Goal: Obtain resource: Obtain resource

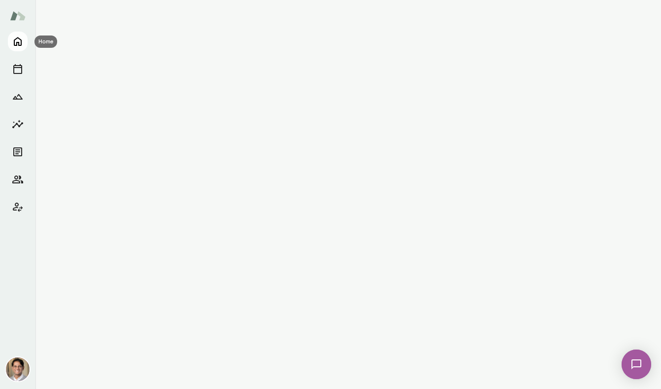
click at [21, 42] on icon "Home" at bounding box center [18, 41] width 8 height 9
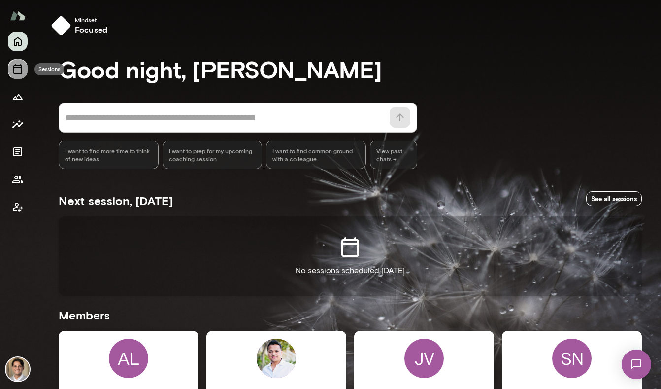
click at [20, 66] on icon "Sessions" at bounding box center [18, 69] width 12 height 12
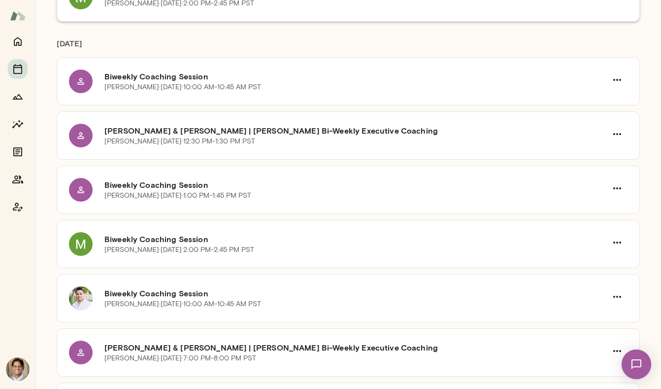
scroll to position [155, 0]
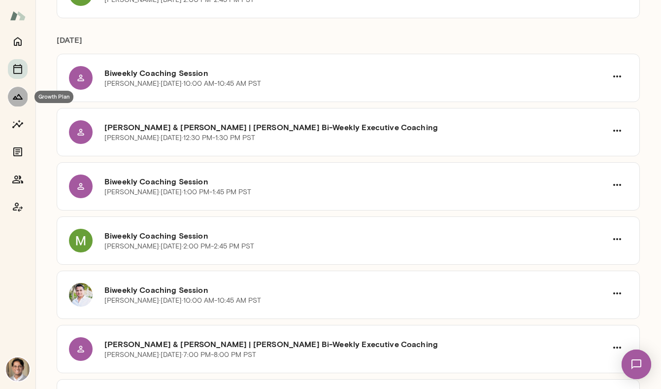
click at [13, 99] on icon "Growth Plan" at bounding box center [18, 97] width 12 height 12
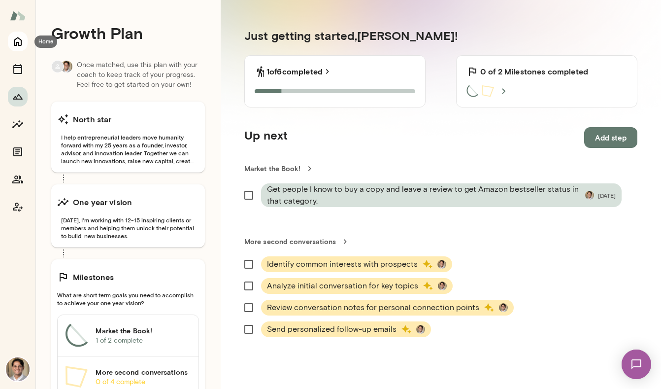
click at [18, 45] on icon "Home" at bounding box center [18, 41] width 12 height 12
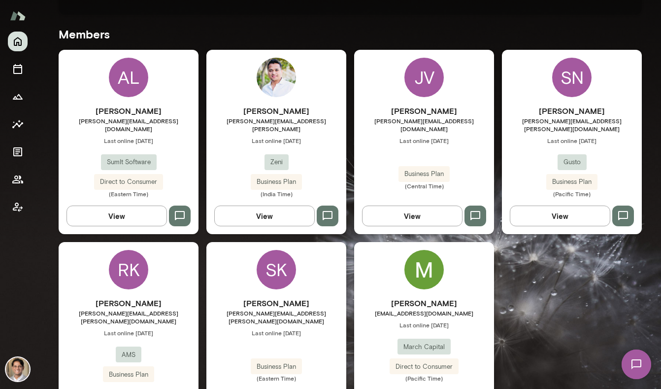
scroll to position [314, 0]
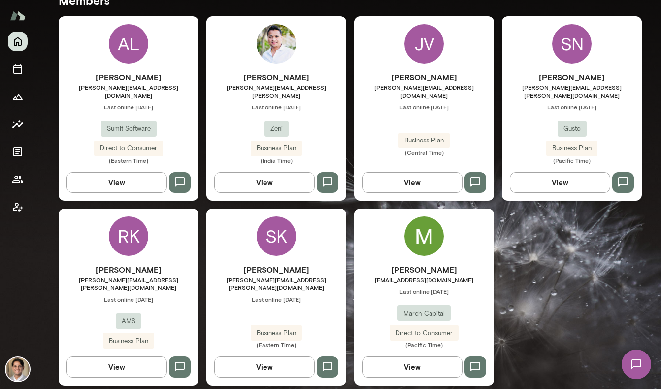
click at [167, 263] on h6 "[PERSON_NAME]" at bounding box center [129, 269] width 140 height 12
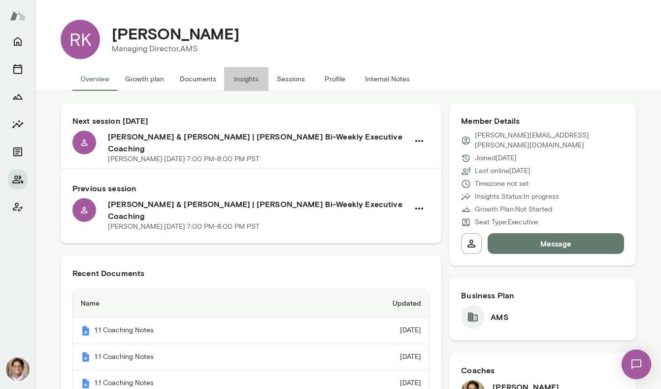
click at [245, 76] on button "Insights" at bounding box center [246, 79] width 44 height 24
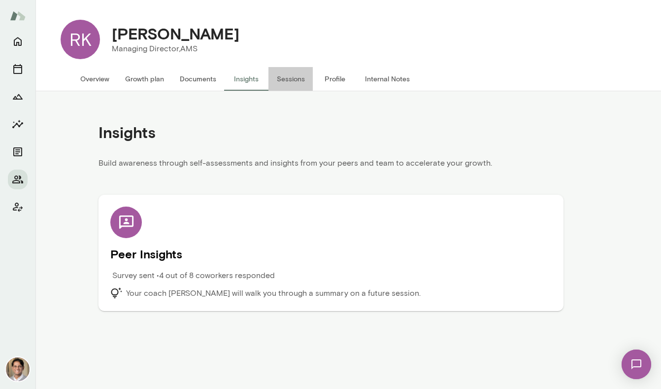
click at [283, 79] on button "Sessions" at bounding box center [290, 79] width 44 height 24
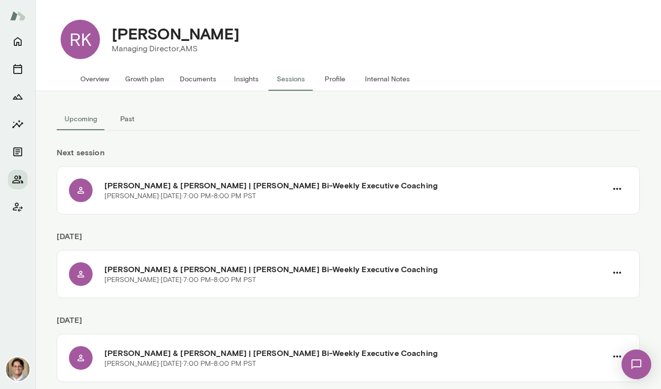
click at [247, 84] on button "Insights" at bounding box center [246, 79] width 44 height 24
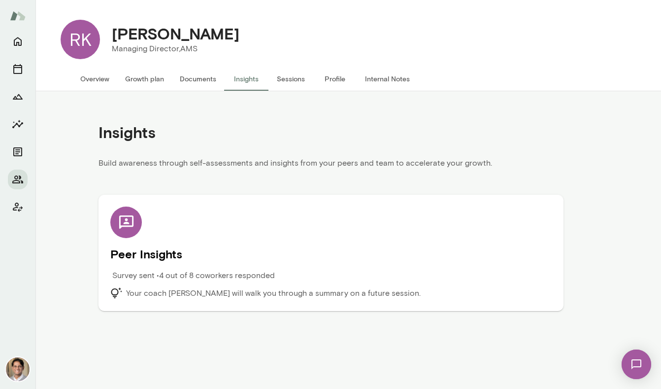
click at [261, 235] on div "Peer Insights Survey sent • 4 out of 8 coworkers responded Your coach [PERSON_N…" at bounding box center [330, 252] width 441 height 93
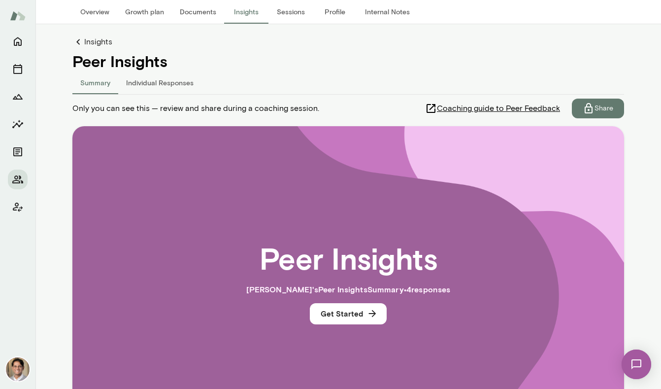
scroll to position [9, 0]
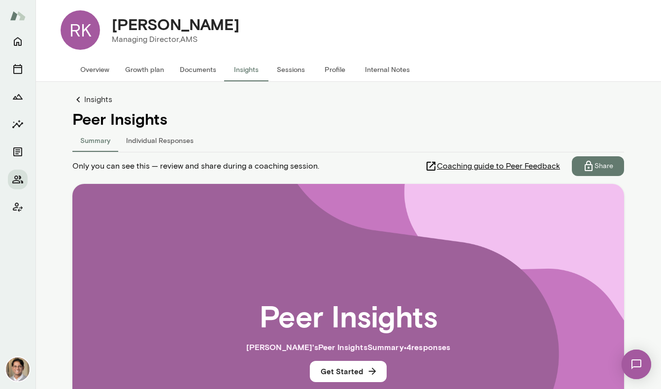
click at [158, 140] on button "Individual Responses" at bounding box center [159, 140] width 83 height 24
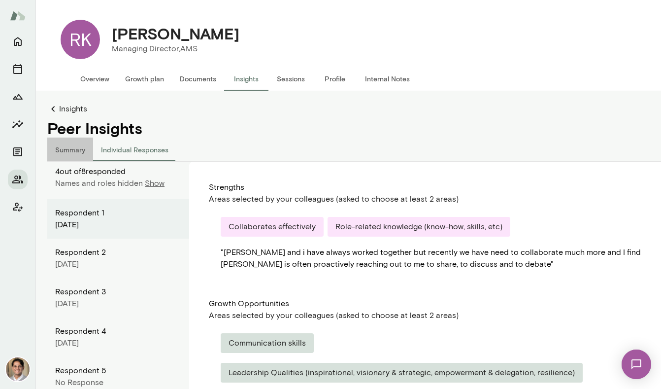
click at [73, 150] on button "Summary" at bounding box center [70, 149] width 46 height 24
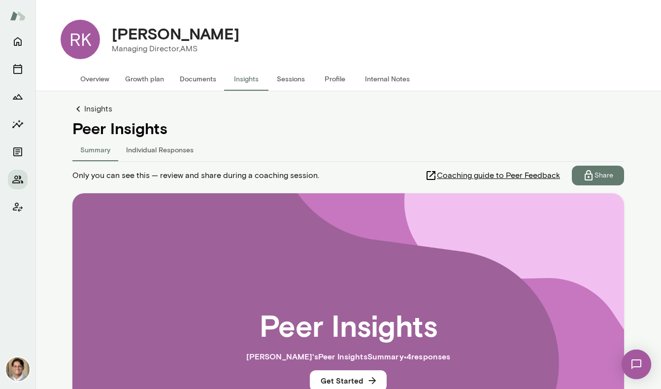
click at [161, 149] on button "Individual Responses" at bounding box center [159, 149] width 83 height 24
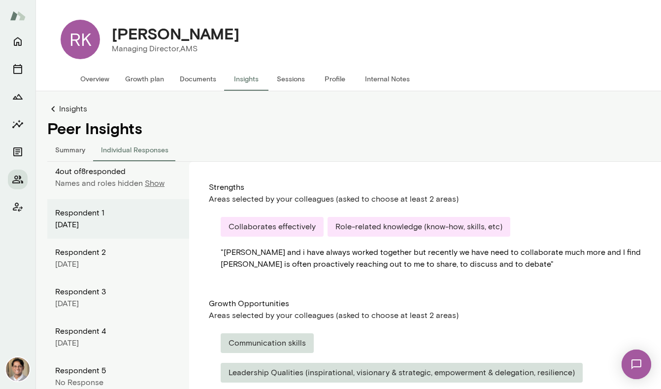
click at [159, 182] on p "Show" at bounding box center [155, 183] width 20 height 12
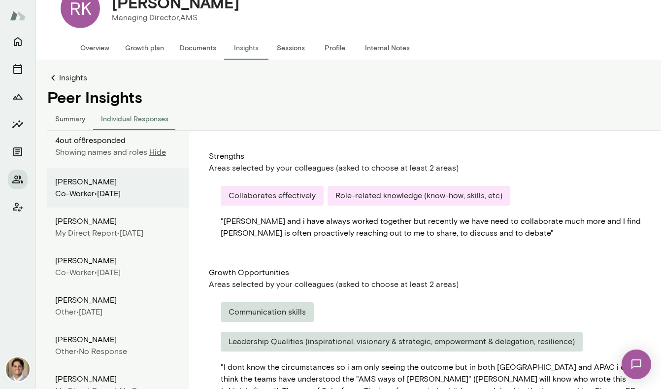
scroll to position [25, 0]
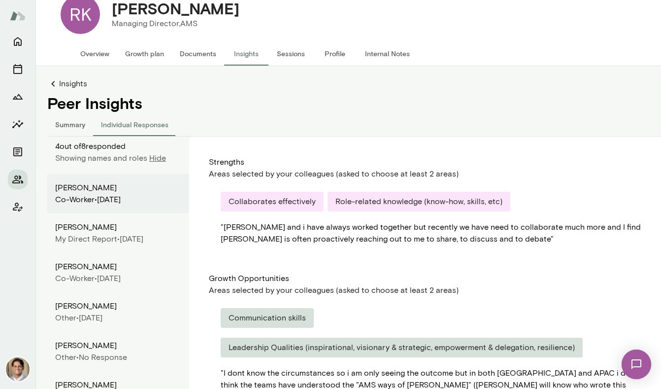
click at [56, 122] on button "Summary" at bounding box center [70, 124] width 46 height 24
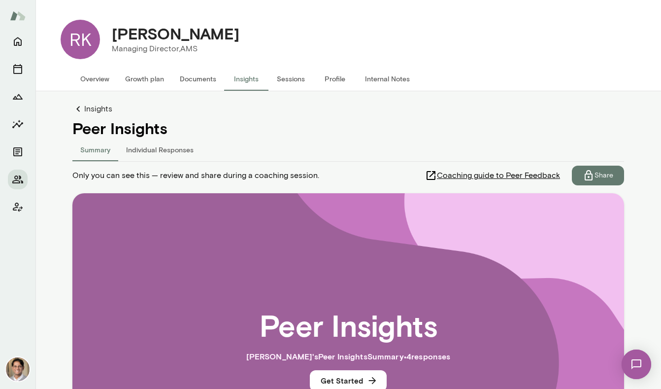
click at [165, 146] on button "Individual Responses" at bounding box center [159, 149] width 83 height 24
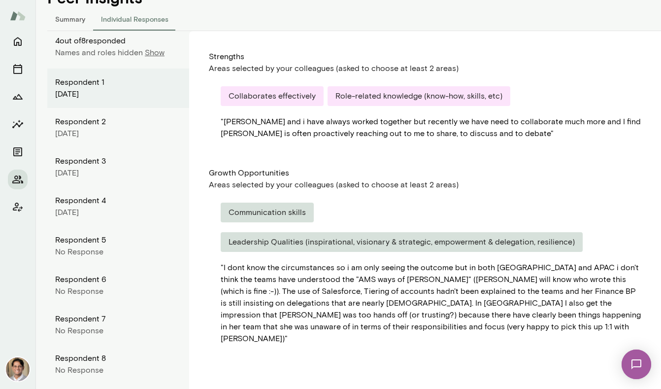
scroll to position [137, 0]
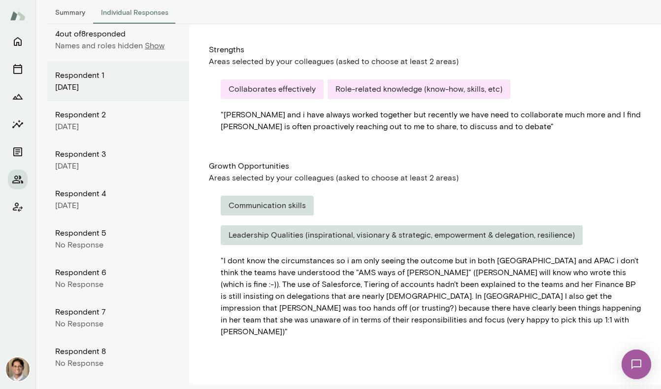
click at [148, 44] on p "Show" at bounding box center [155, 46] width 20 height 12
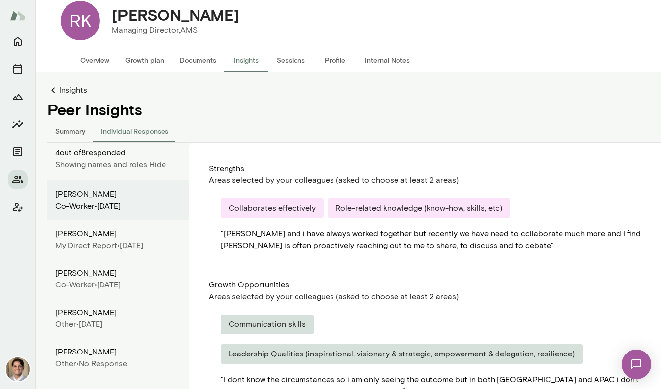
scroll to position [0, 0]
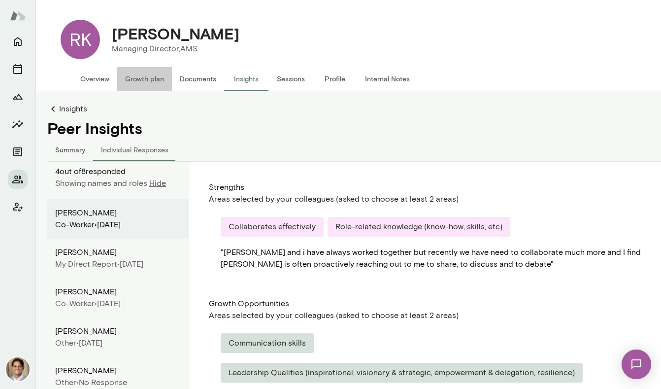
click at [129, 81] on button "Growth plan" at bounding box center [144, 79] width 55 height 24
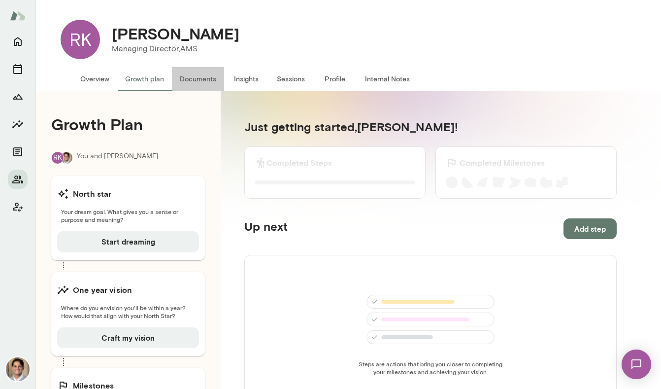
click at [202, 83] on button "Documents" at bounding box center [198, 79] width 52 height 24
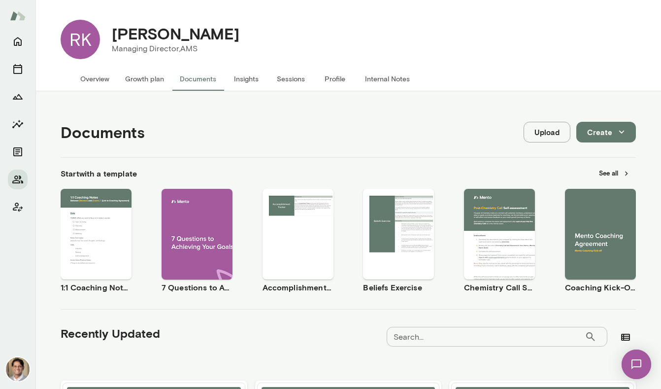
click at [240, 74] on button "Insights" at bounding box center [246, 79] width 44 height 24
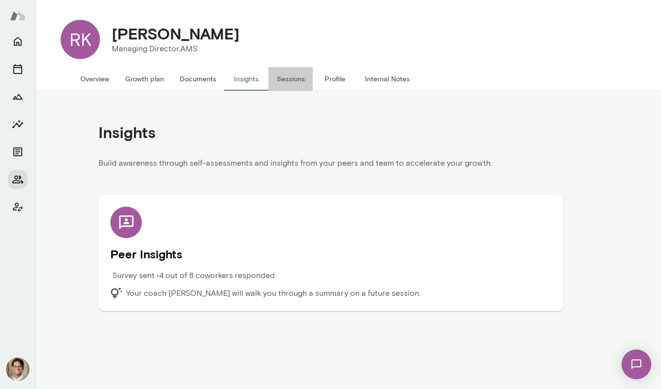
click at [301, 84] on button "Sessions" at bounding box center [290, 79] width 44 height 24
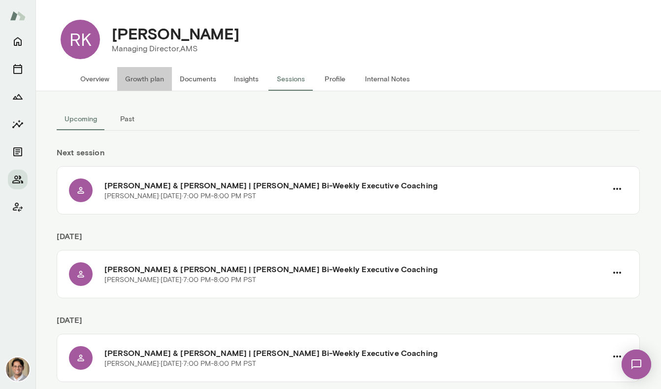
click at [153, 85] on button "Growth plan" at bounding box center [144, 79] width 55 height 24
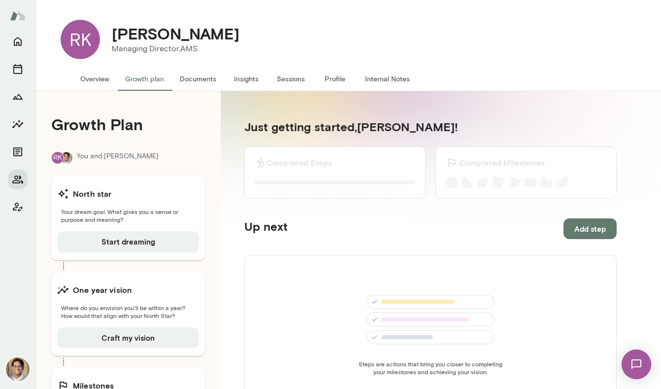
click at [209, 84] on button "Documents" at bounding box center [198, 79] width 52 height 24
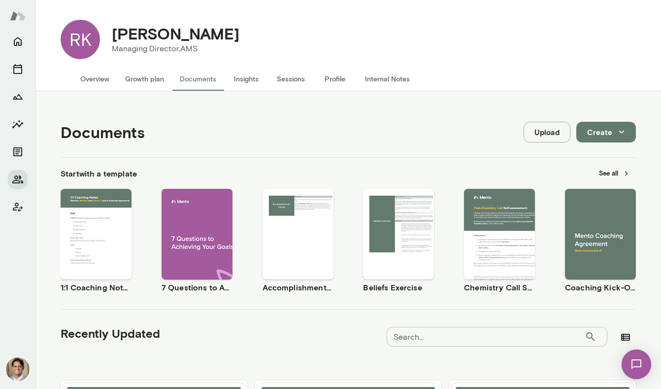
click at [291, 83] on button "Sessions" at bounding box center [290, 79] width 44 height 24
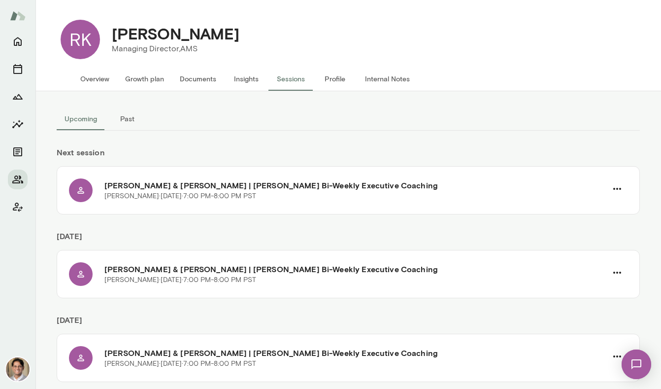
click at [335, 82] on button "Profile" at bounding box center [335, 79] width 44 height 24
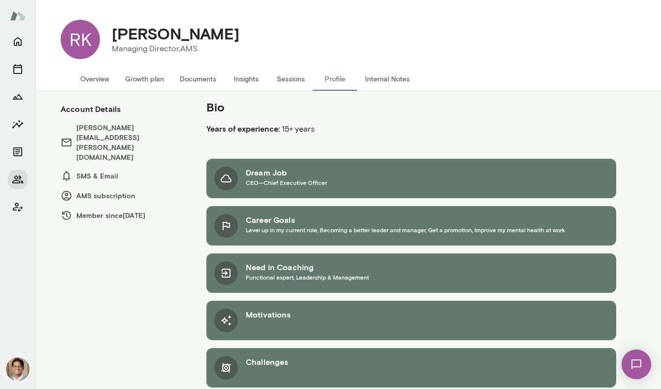
click at [290, 74] on button "Sessions" at bounding box center [290, 79] width 44 height 24
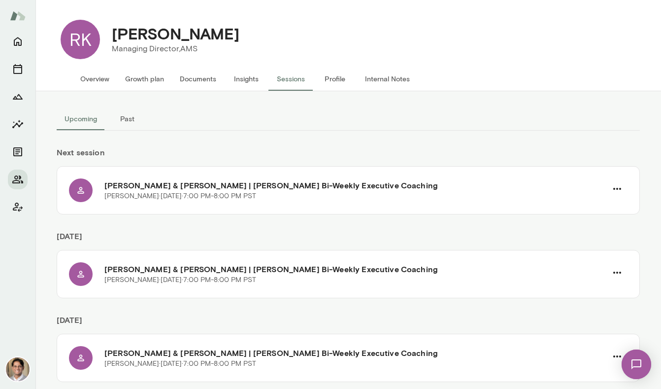
click at [342, 88] on button "Profile" at bounding box center [335, 79] width 44 height 24
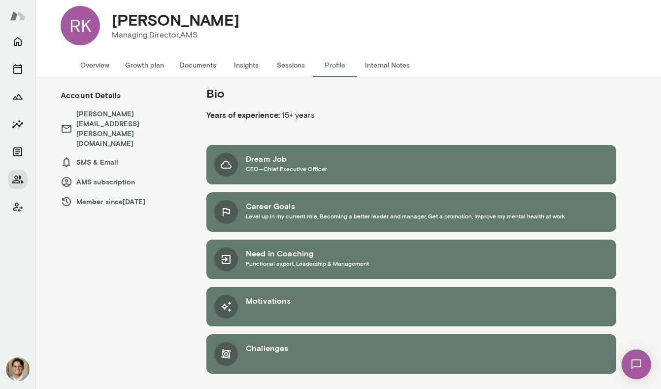
scroll to position [14, 0]
click at [279, 62] on button "Sessions" at bounding box center [290, 65] width 44 height 24
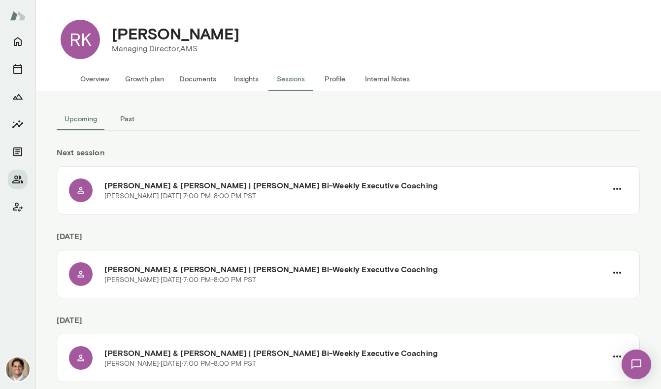
click at [247, 76] on button "Insights" at bounding box center [246, 79] width 44 height 24
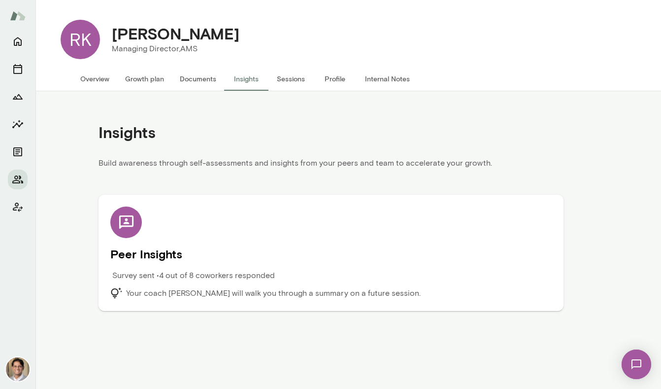
click at [296, 84] on button "Sessions" at bounding box center [290, 79] width 44 height 24
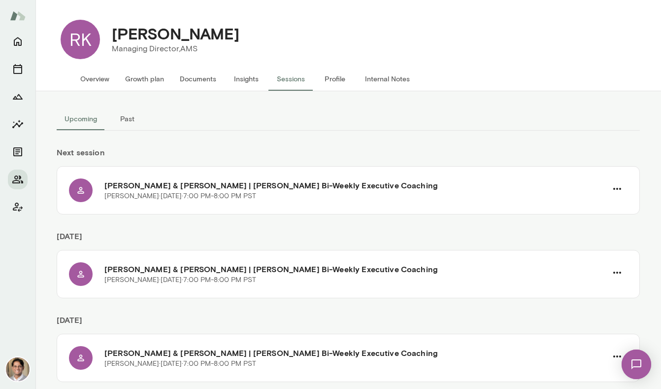
click at [96, 76] on button "Overview" at bounding box center [94, 79] width 45 height 24
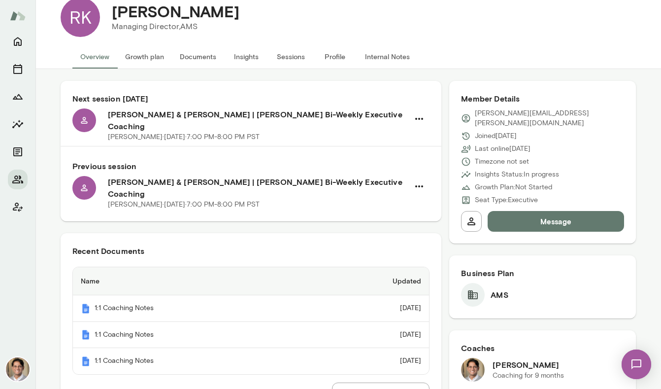
scroll to position [47, 0]
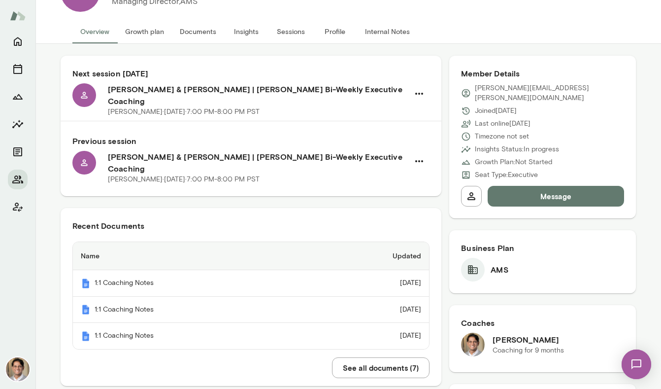
click at [146, 27] on button "Growth plan" at bounding box center [144, 32] width 55 height 24
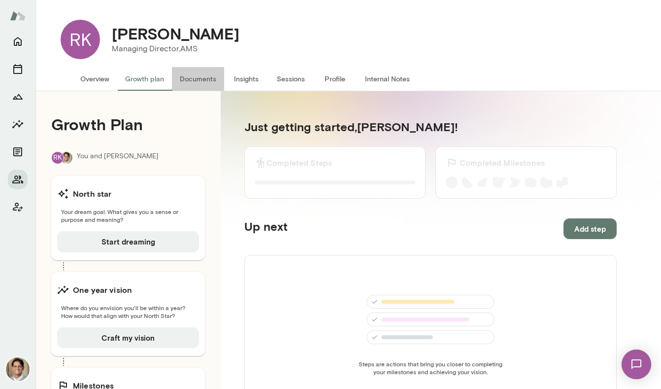
click at [201, 72] on button "Documents" at bounding box center [198, 79] width 52 height 24
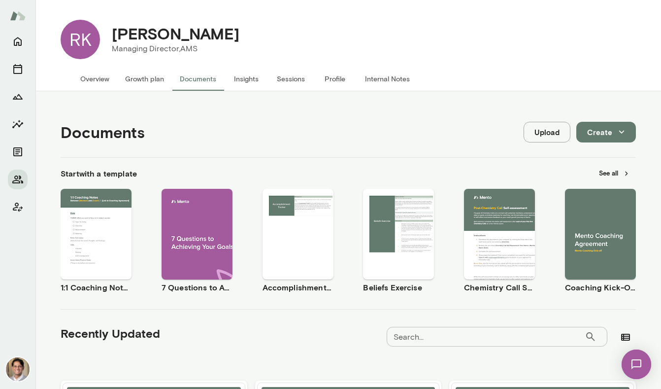
click at [159, 80] on button "Growth plan" at bounding box center [144, 79] width 55 height 24
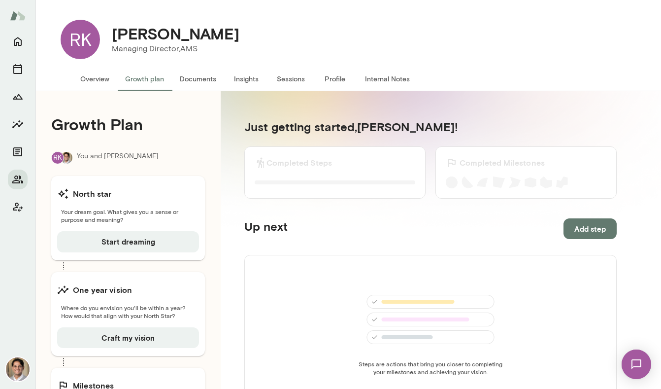
click at [82, 85] on button "Overview" at bounding box center [94, 79] width 45 height 24
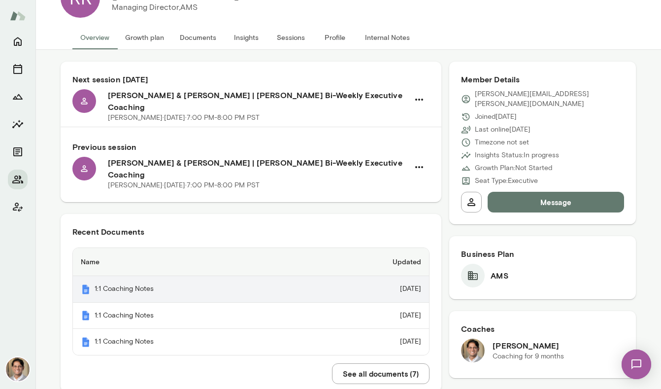
scroll to position [78, 0]
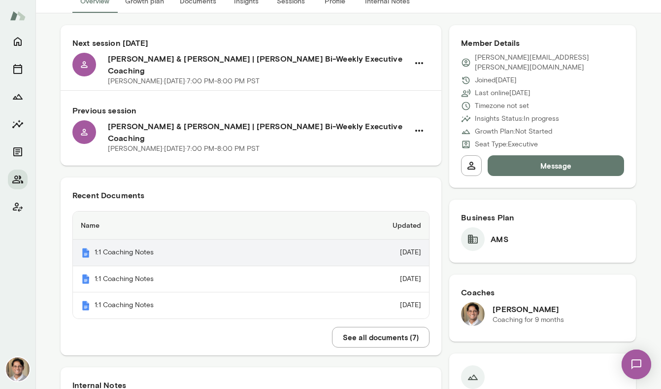
click at [215, 239] on th "1:1 Coaching Notes" at bounding box center [191, 252] width 237 height 27
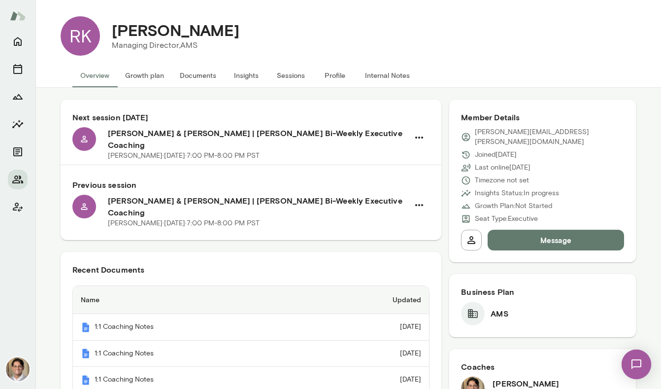
scroll to position [0, 0]
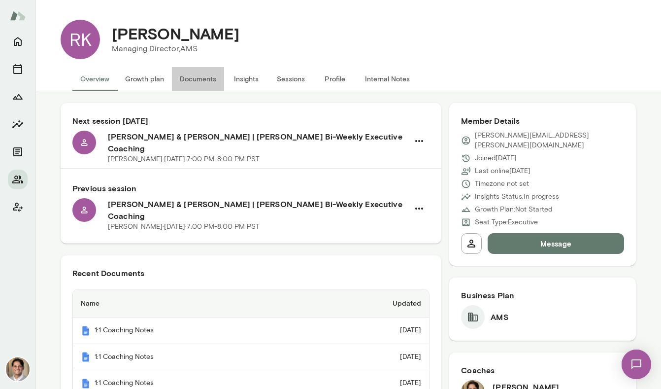
click at [196, 82] on button "Documents" at bounding box center [198, 79] width 52 height 24
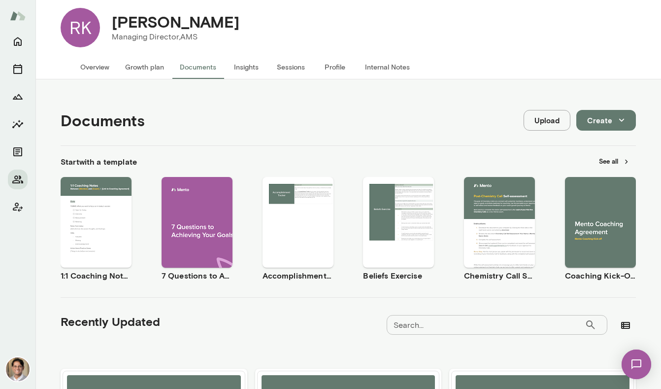
scroll to position [19, 0]
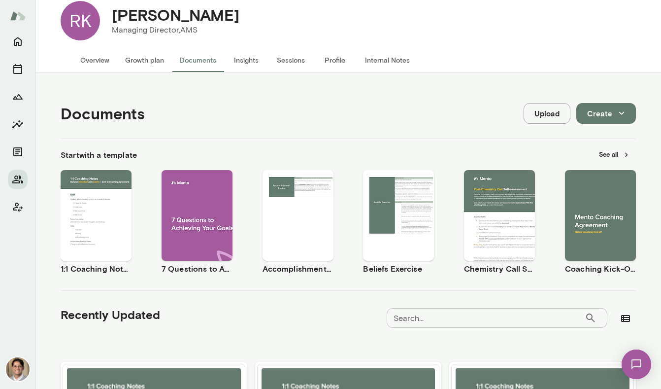
click at [106, 209] on span "Use template" at bounding box center [102, 207] width 36 height 8
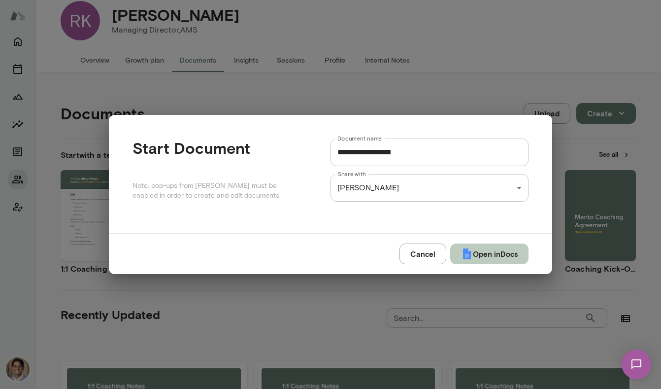
click at [487, 253] on button "Open in Docs" at bounding box center [489, 253] width 78 height 21
